Goal: Task Accomplishment & Management: Manage account settings

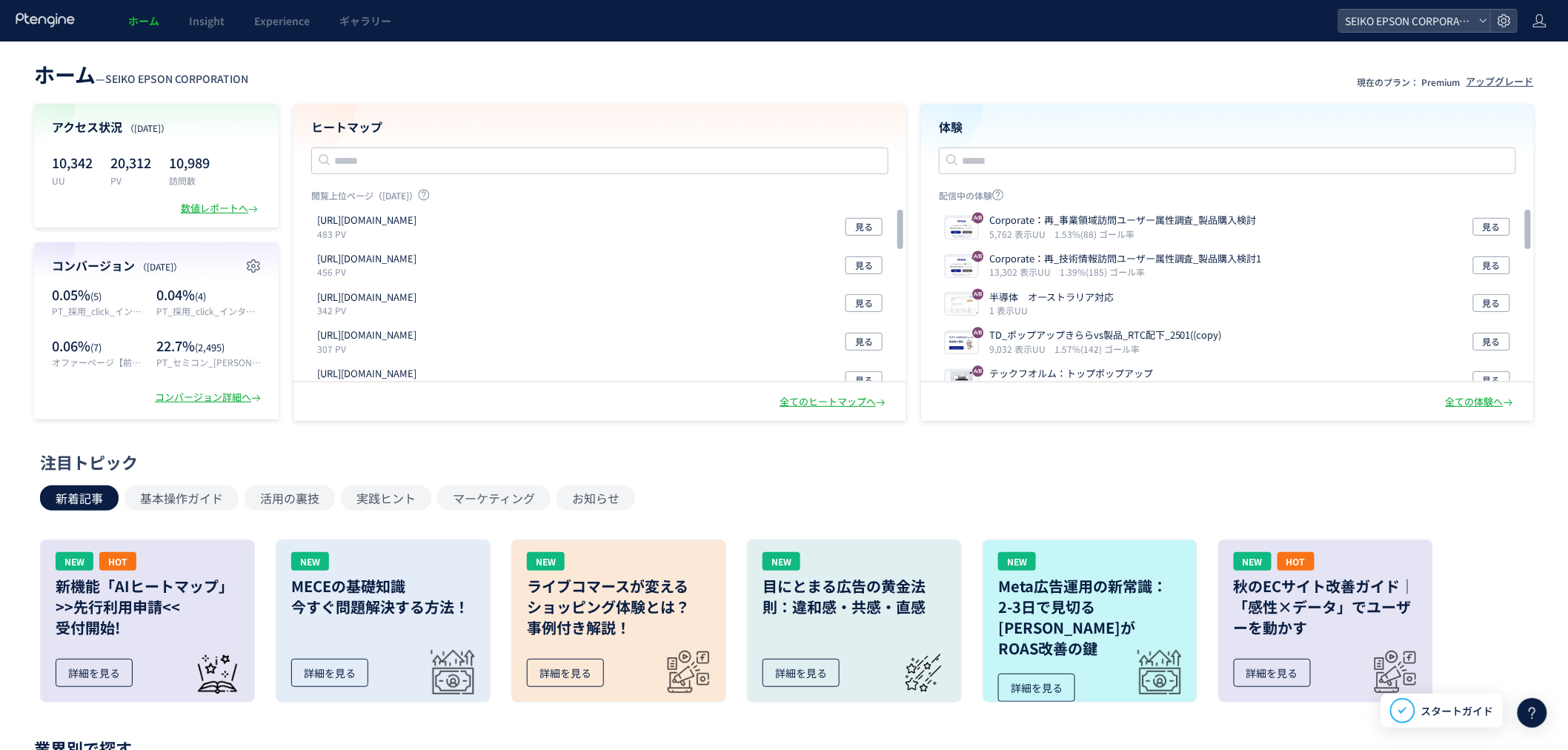
drag, startPoint x: 411, startPoint y: 0, endPoint x: 675, endPoint y: 82, distance: 276.4
click at [675, 82] on header "ホーム — SEIKO EPSON CORPORATION 現在のプラン： Premium アップグレード" at bounding box center [784, 72] width 1500 height 32
click at [1264, 26] on icon at bounding box center [1504, 21] width 15 height 15
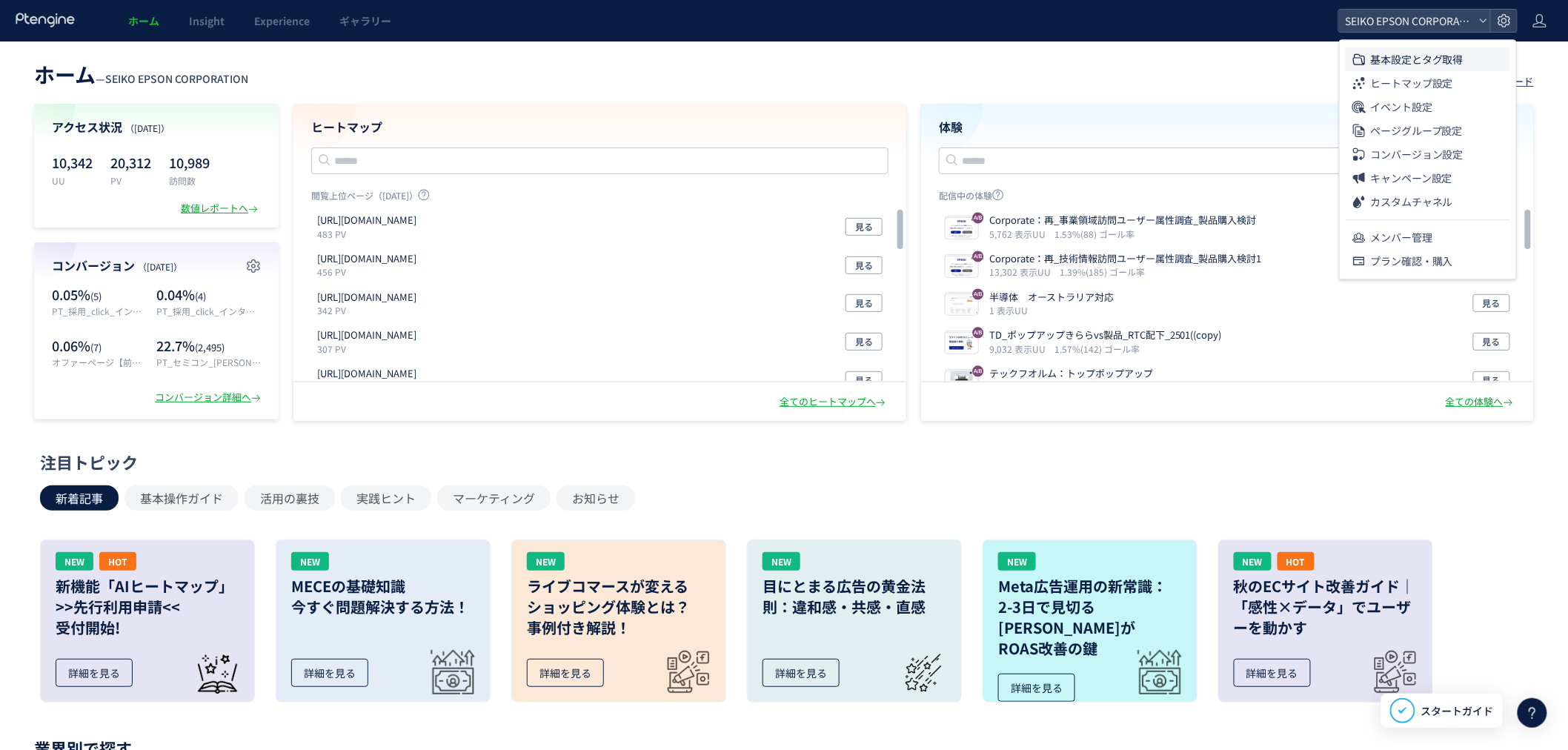
click at [1264, 55] on span "基本設定とタグ取得" at bounding box center [1417, 59] width 93 height 24
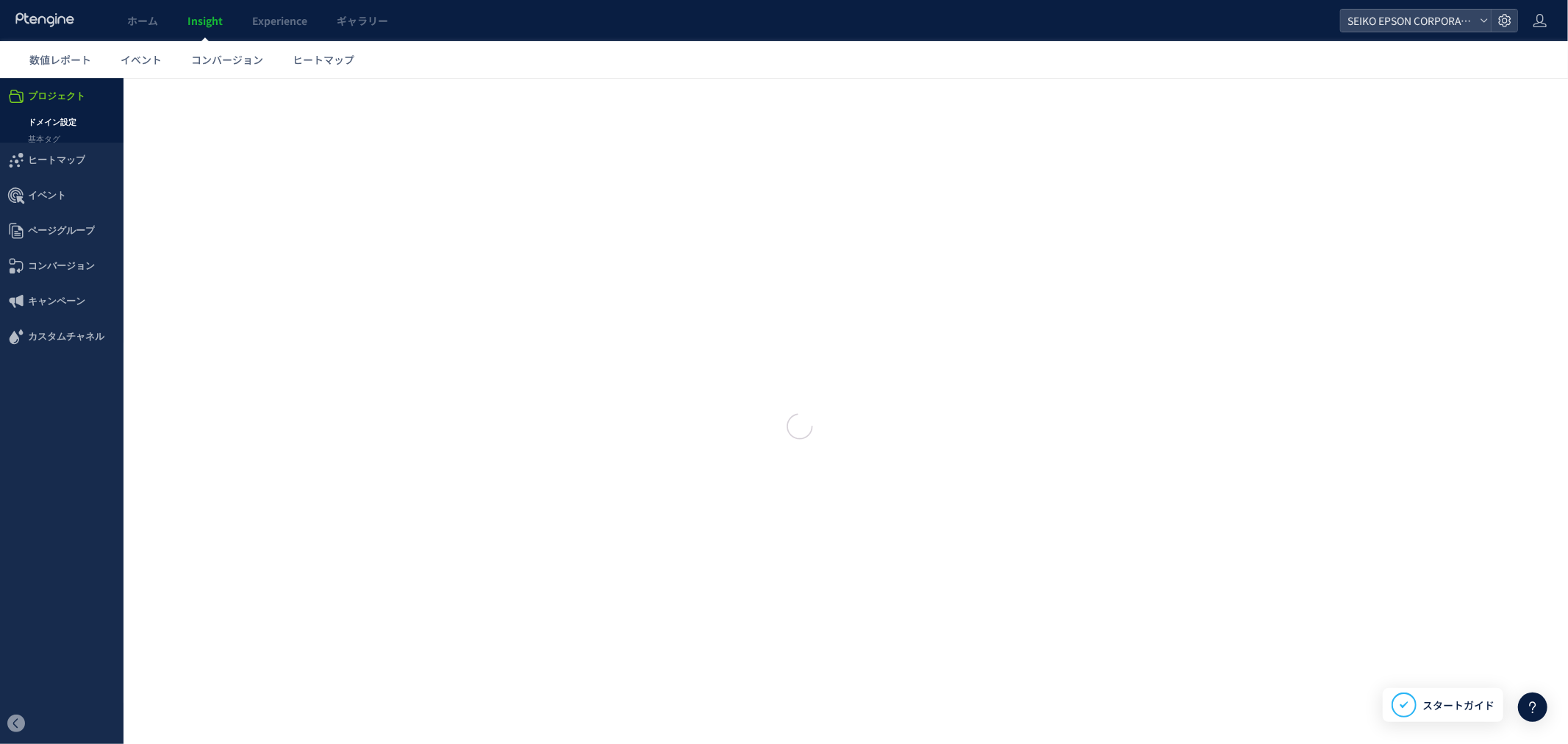
type input "**********"
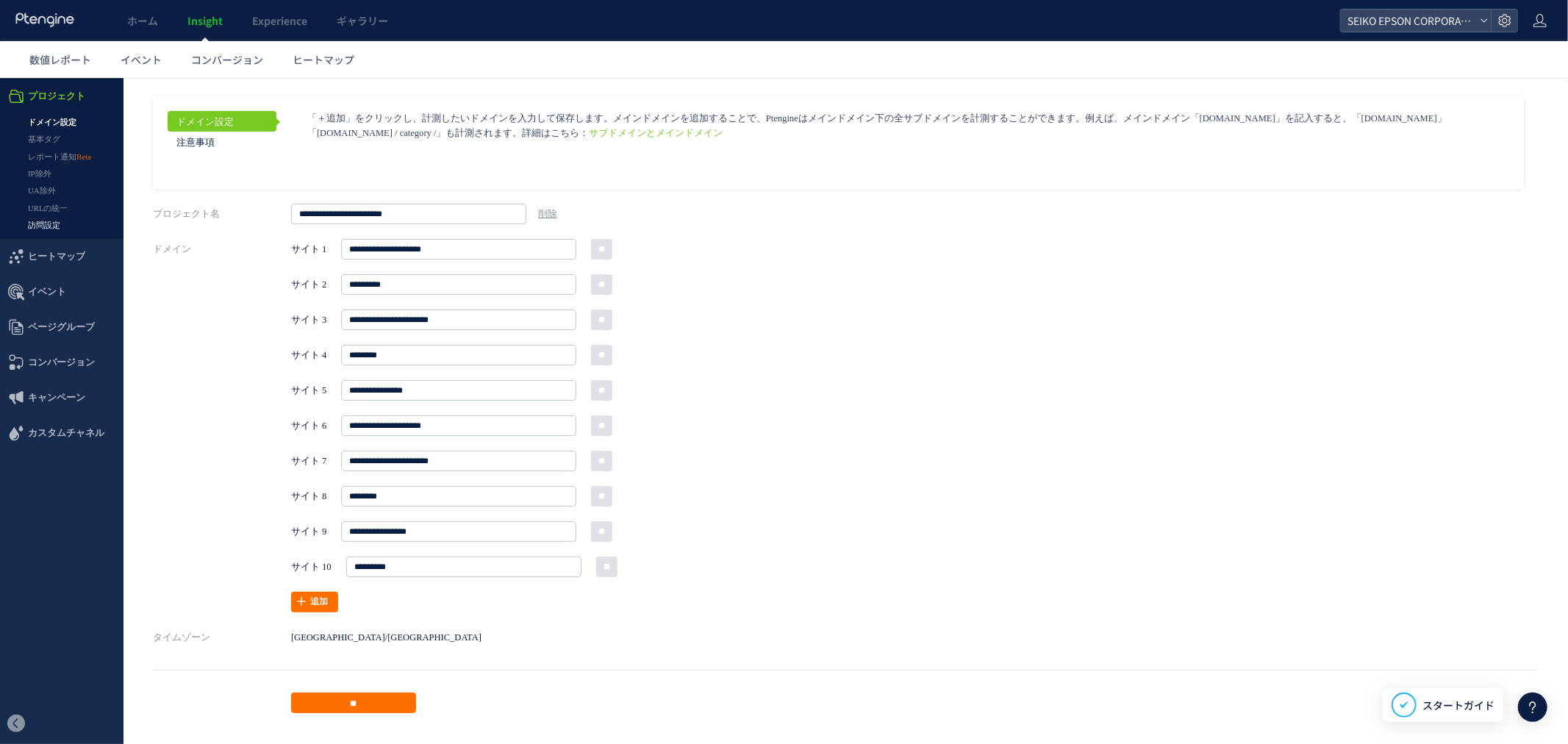
click at [55, 225] on link "訪問設定" at bounding box center [62, 225] width 124 height 17
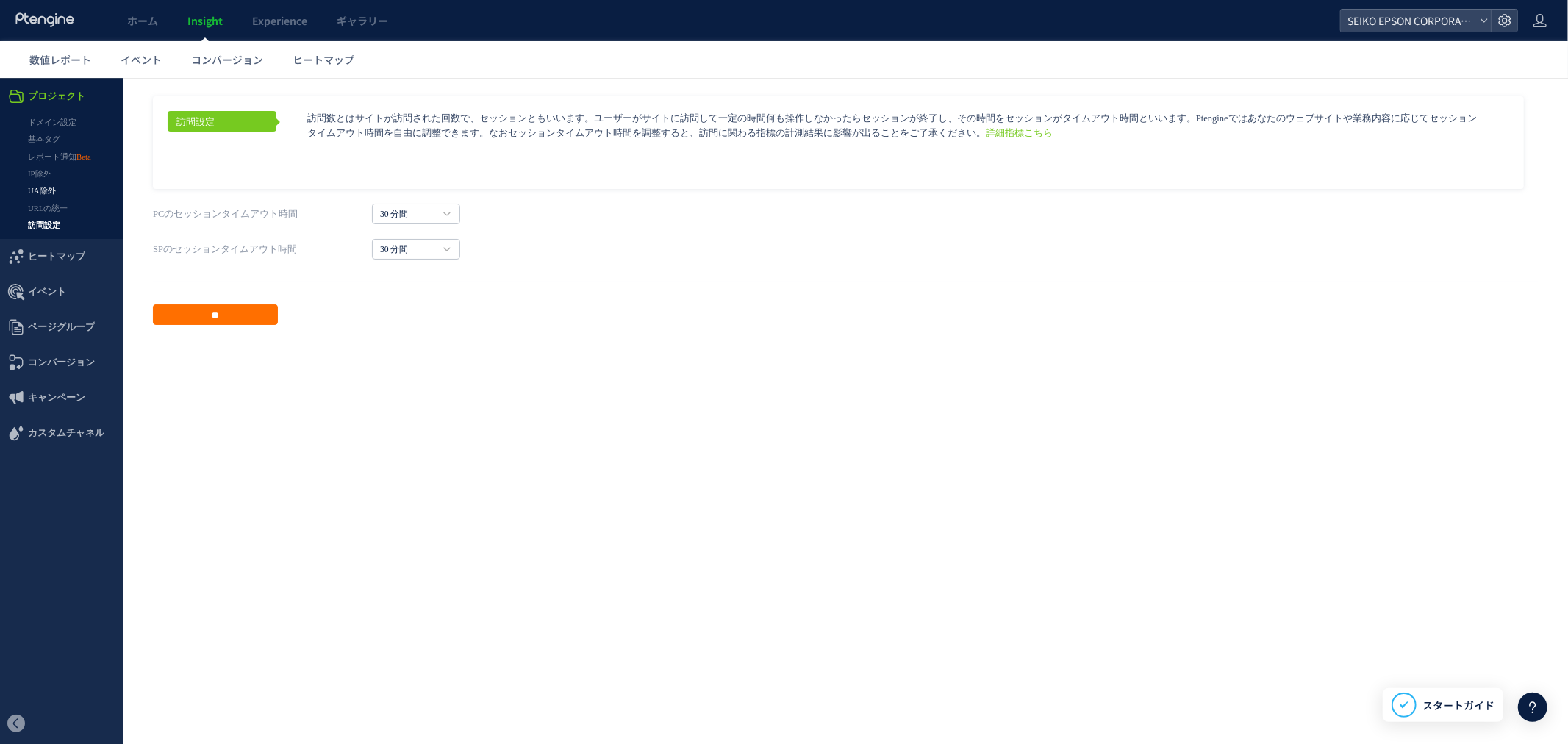
click at [48, 184] on link "UA除外" at bounding box center [62, 190] width 124 height 17
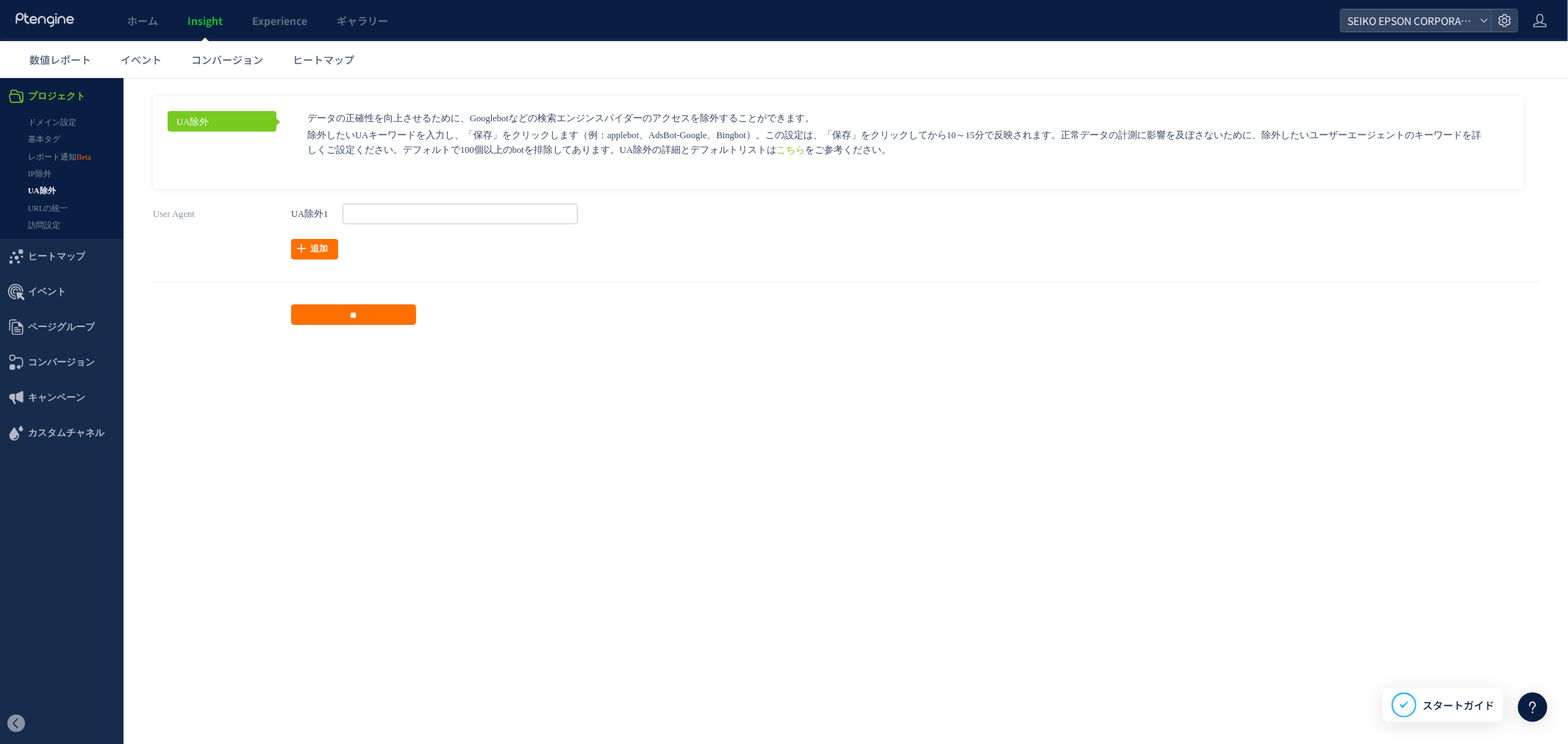
click at [552, 196] on aside "UA除外 データの正確性を向上させるために、Googlebotなどの検索エンジンスパイダーのアクセスを除外することができます。 こちら をご参考ください。 U…" at bounding box center [846, 210] width 1386 height 228
click at [544, 216] on input "text" at bounding box center [460, 213] width 235 height 21
click at [543, 144] on p "除外したいUAキーワードを入力し、「保存」をクリックします（例：applebot、AdsBot-Google、Bingbot）。この設定は、「保存」をクリック…" at bounding box center [896, 141] width 1177 height 29
click at [42, 169] on link "IP除外" at bounding box center [62, 173] width 124 height 17
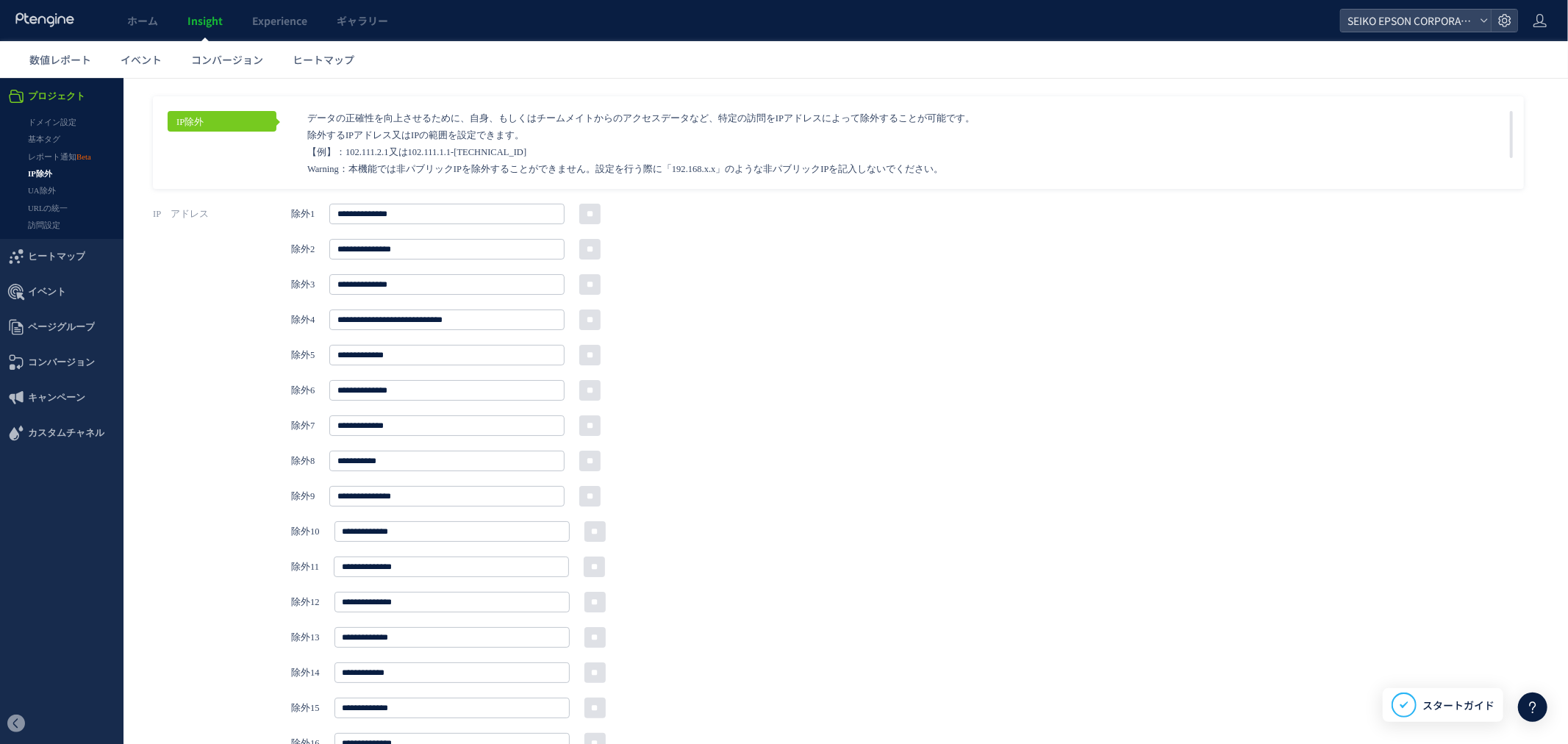
click at [48, 157] on link "レポート通知" at bounding box center [62, 156] width 124 height 17
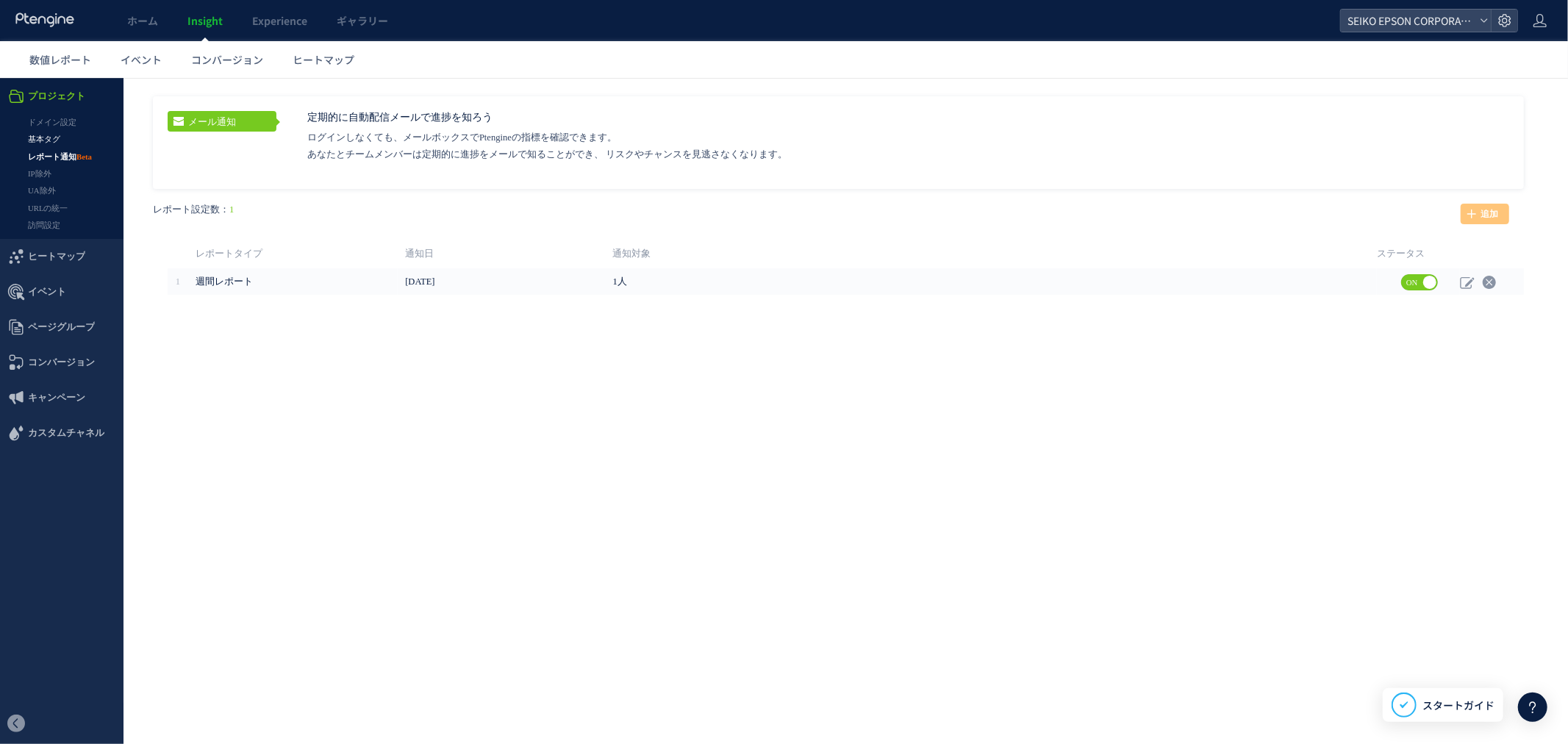
click at [38, 137] on link "基本タグ" at bounding box center [62, 138] width 124 height 17
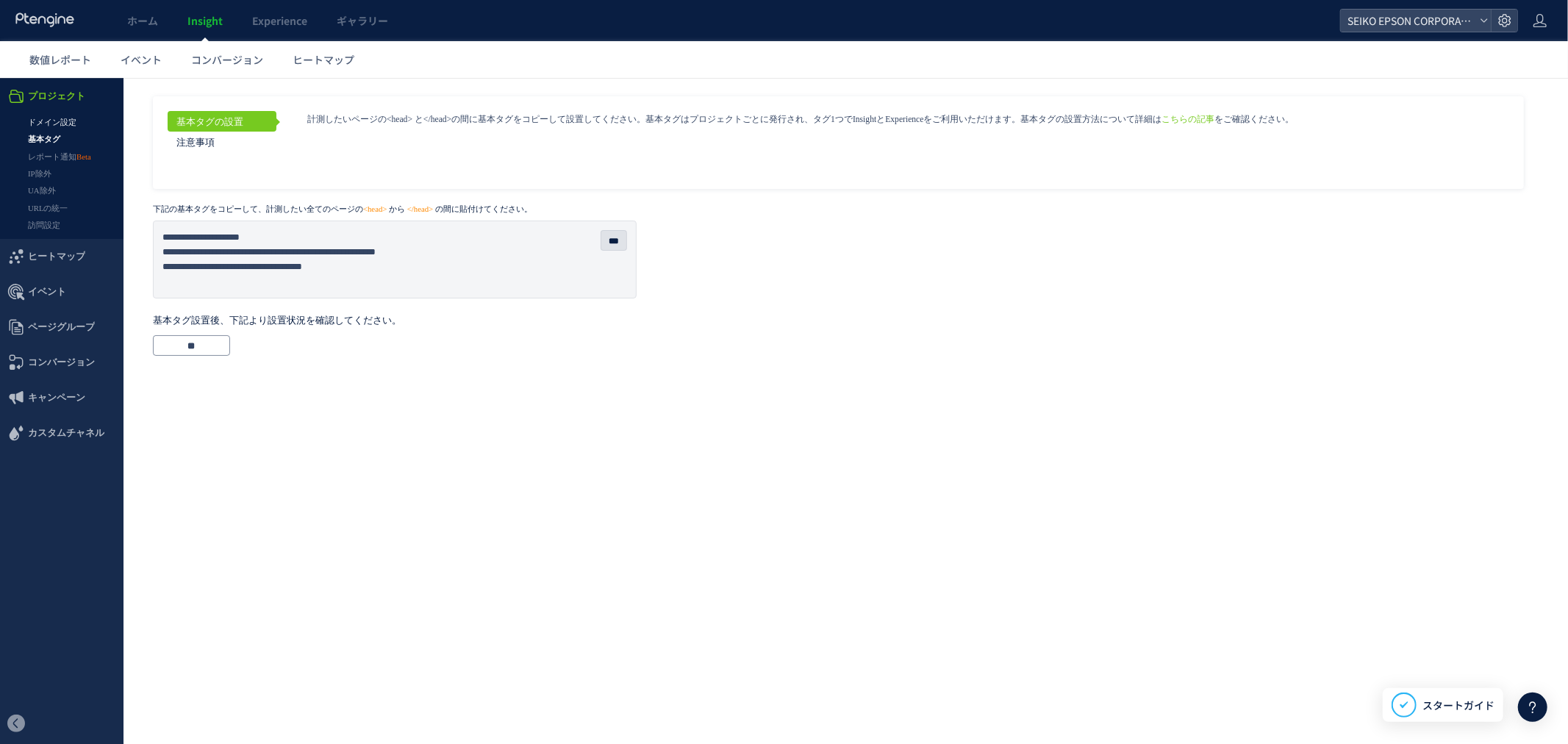
click at [54, 122] on link "ドメイン設定" at bounding box center [62, 122] width 124 height 17
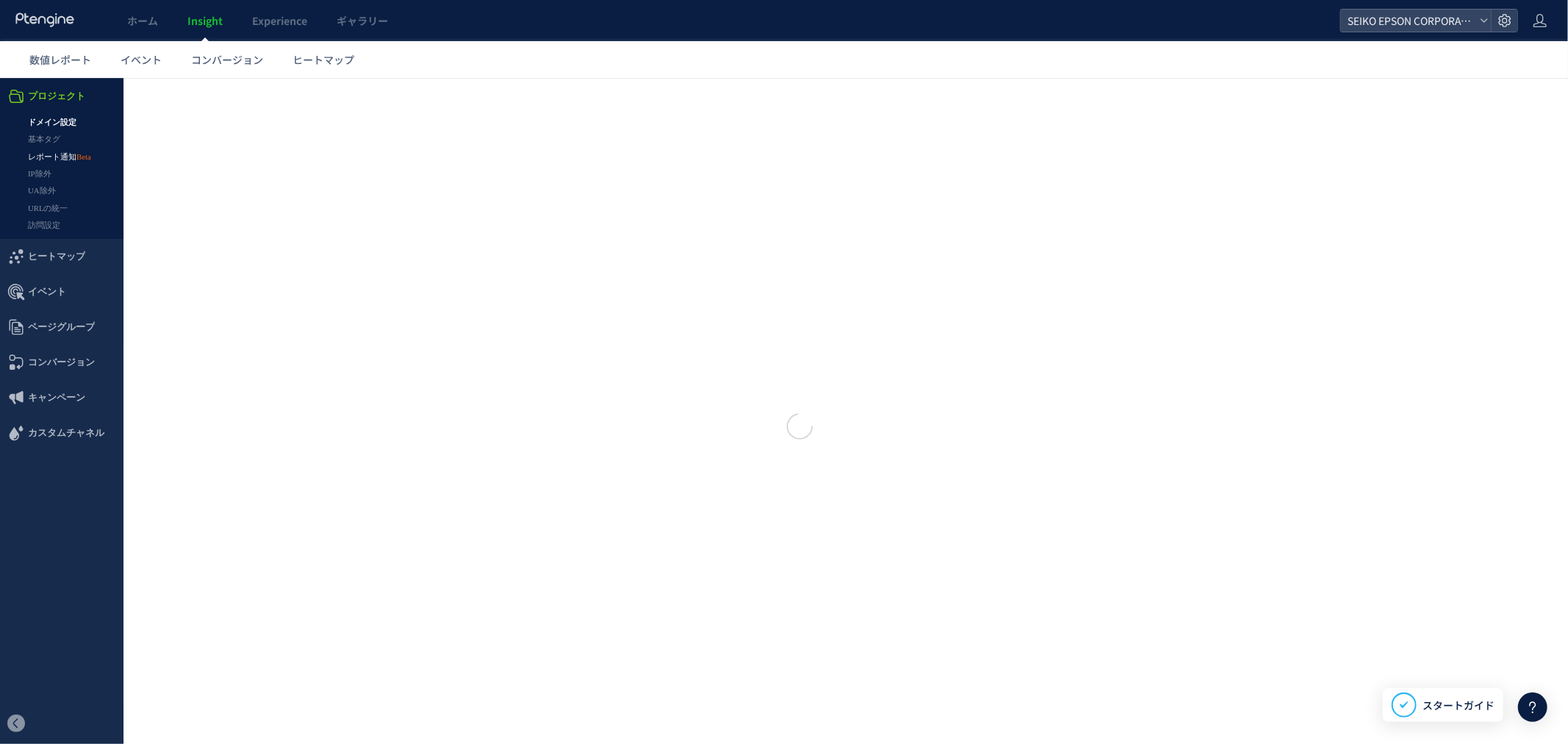
type input "**********"
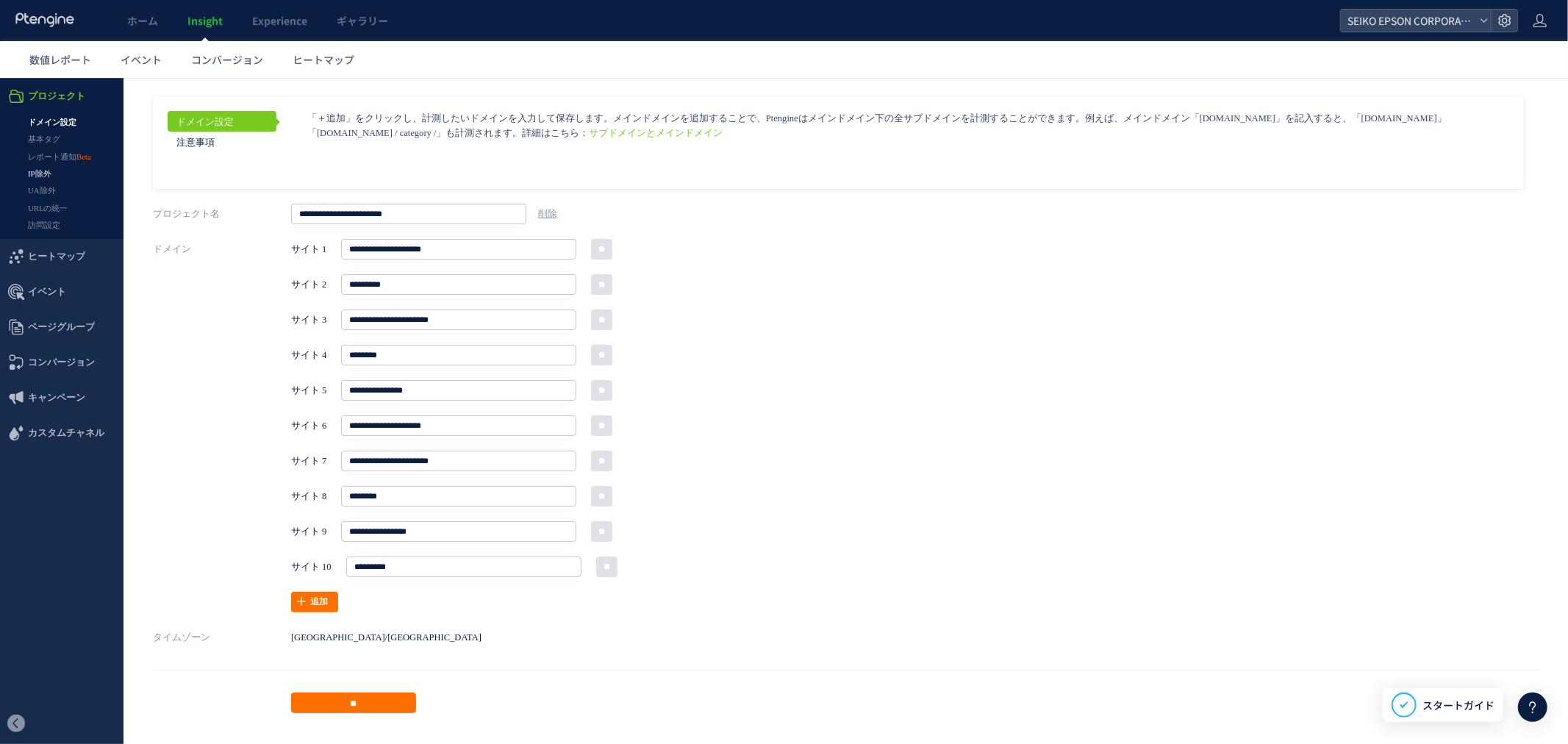
click at [48, 179] on link "IP除外" at bounding box center [62, 173] width 124 height 17
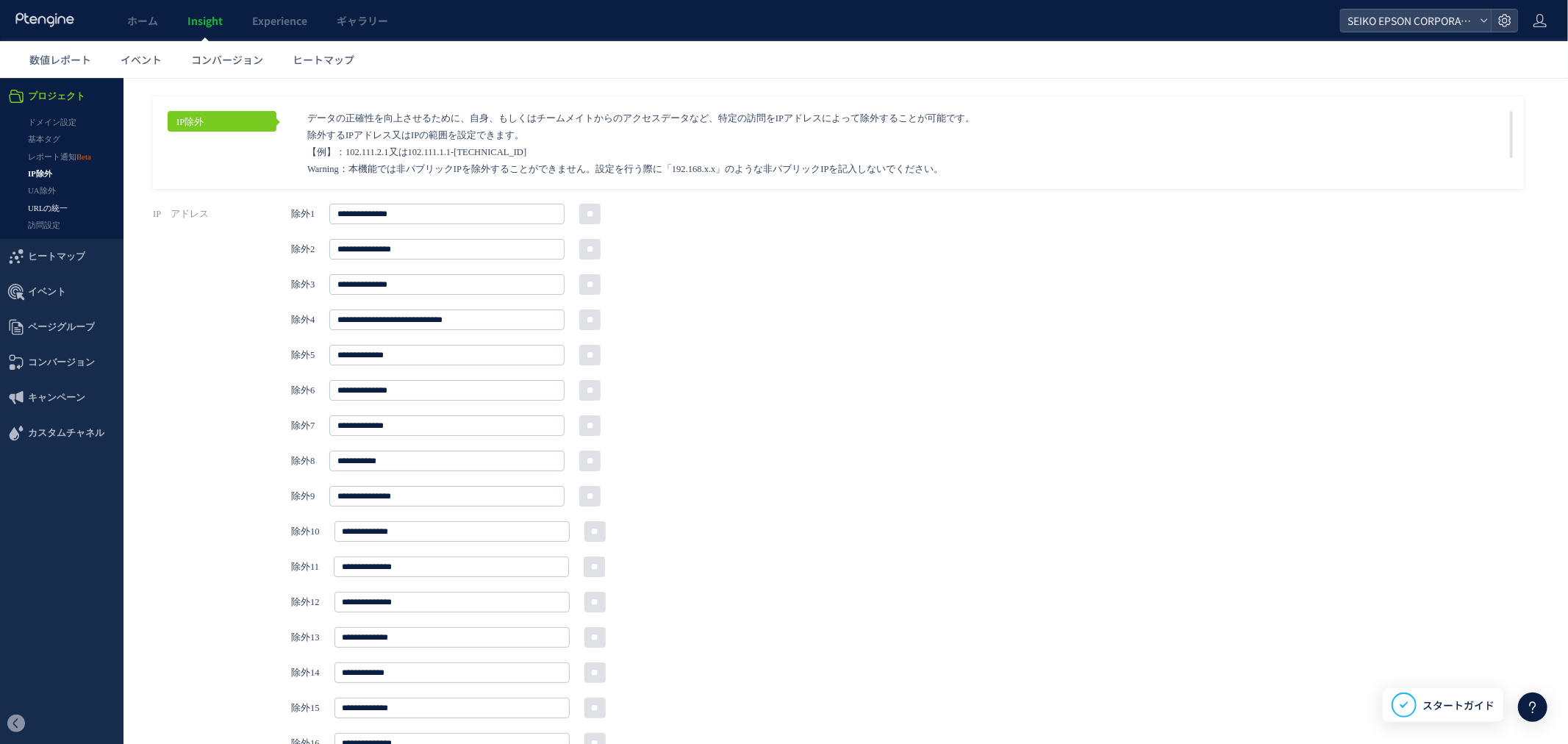
click at [49, 200] on link "URLの統一" at bounding box center [62, 207] width 124 height 17
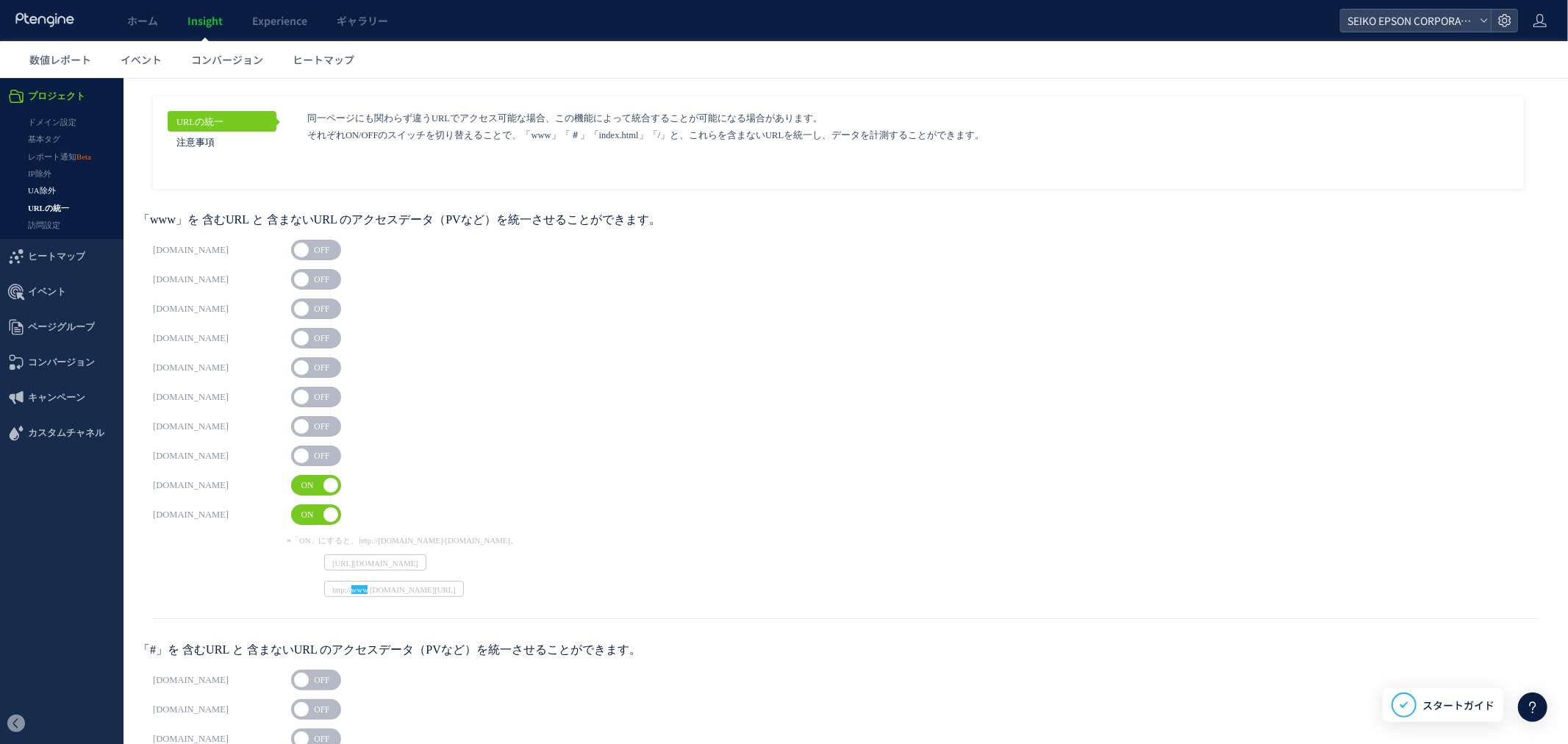
click at [45, 193] on link "UA除外" at bounding box center [62, 190] width 124 height 17
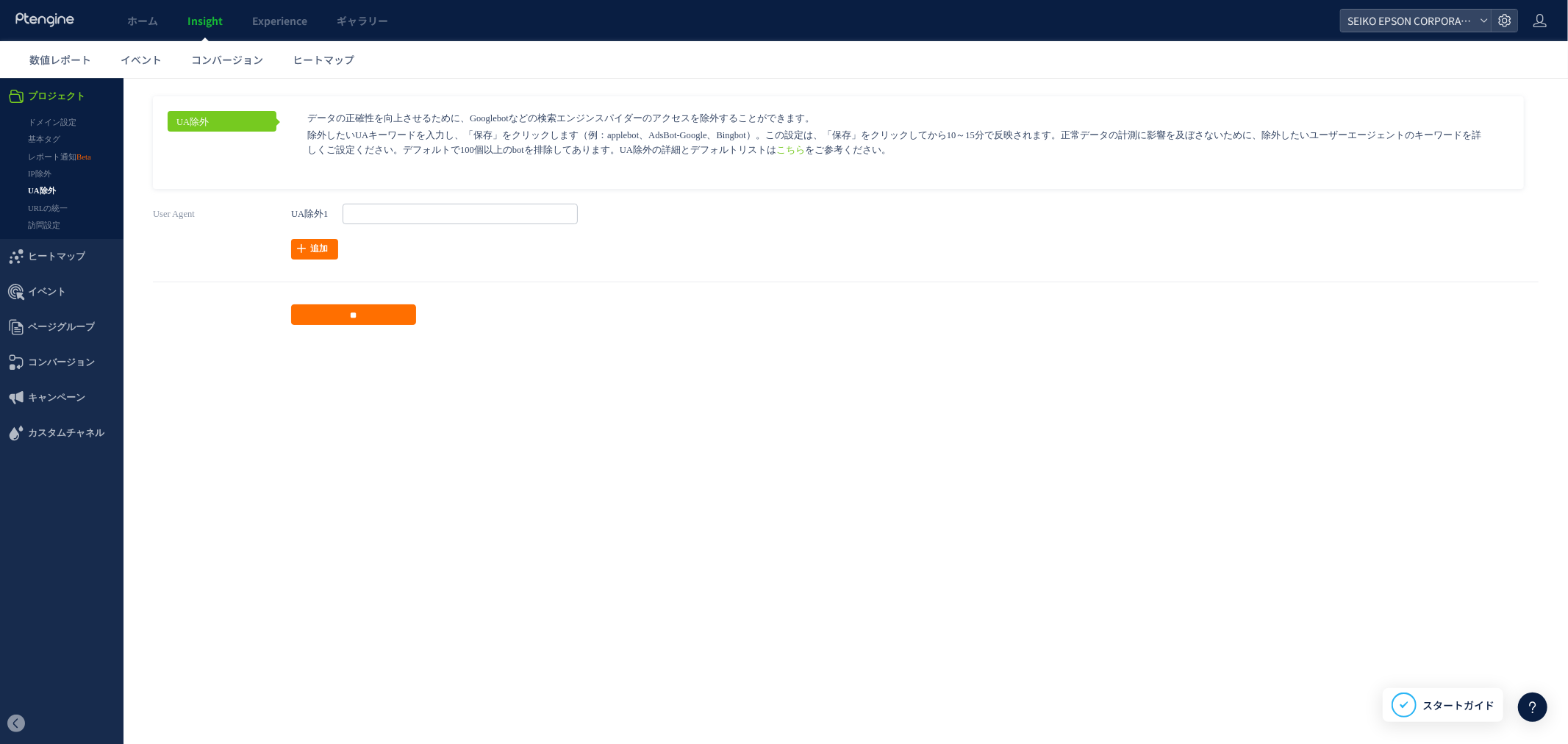
click at [46, 224] on link "訪問設定" at bounding box center [62, 225] width 124 height 17
